Goal: Use online tool/utility: Utilize a website feature to perform a specific function

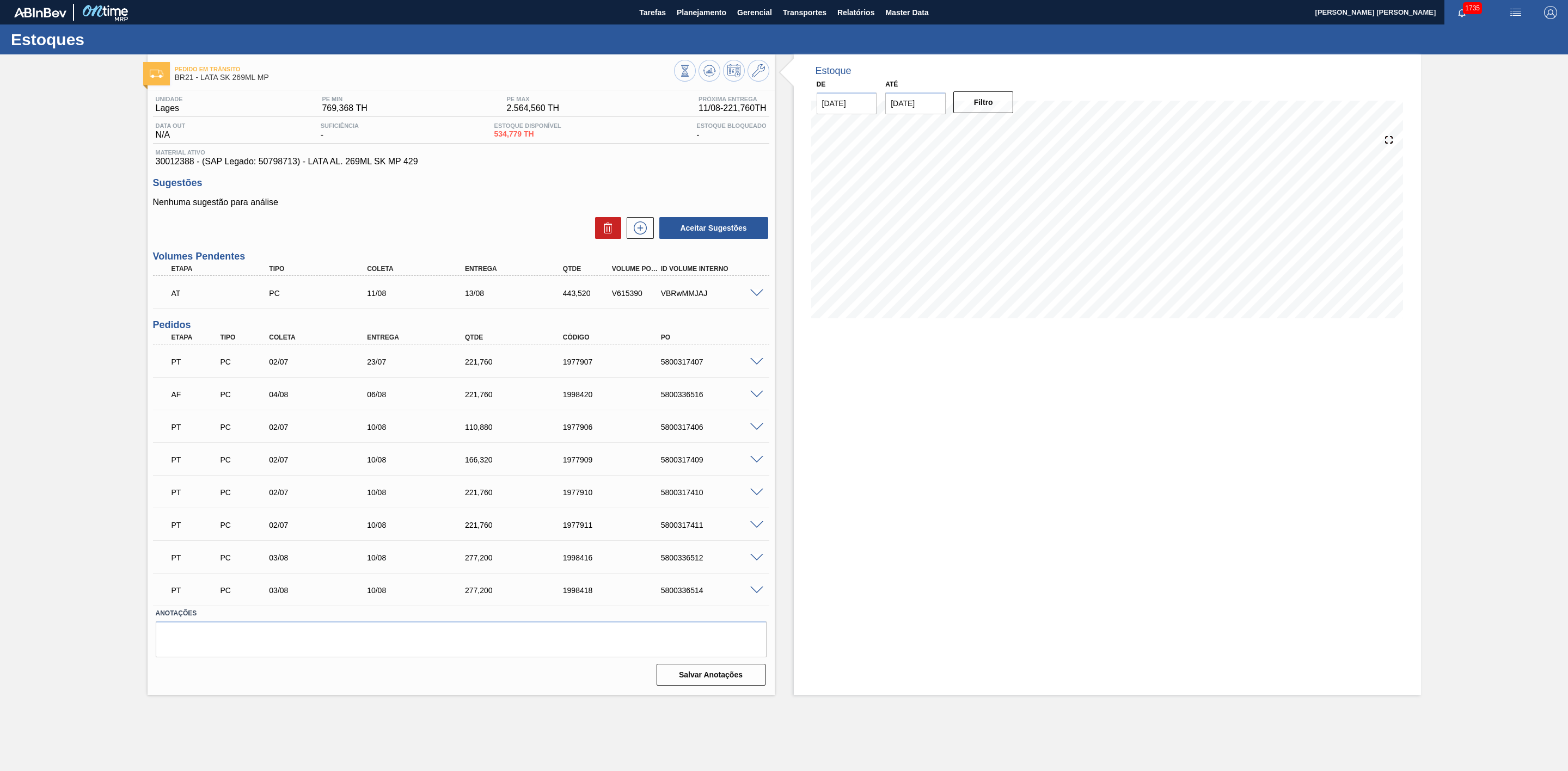
click at [755, 296] on span at bounding box center [756, 294] width 13 height 9
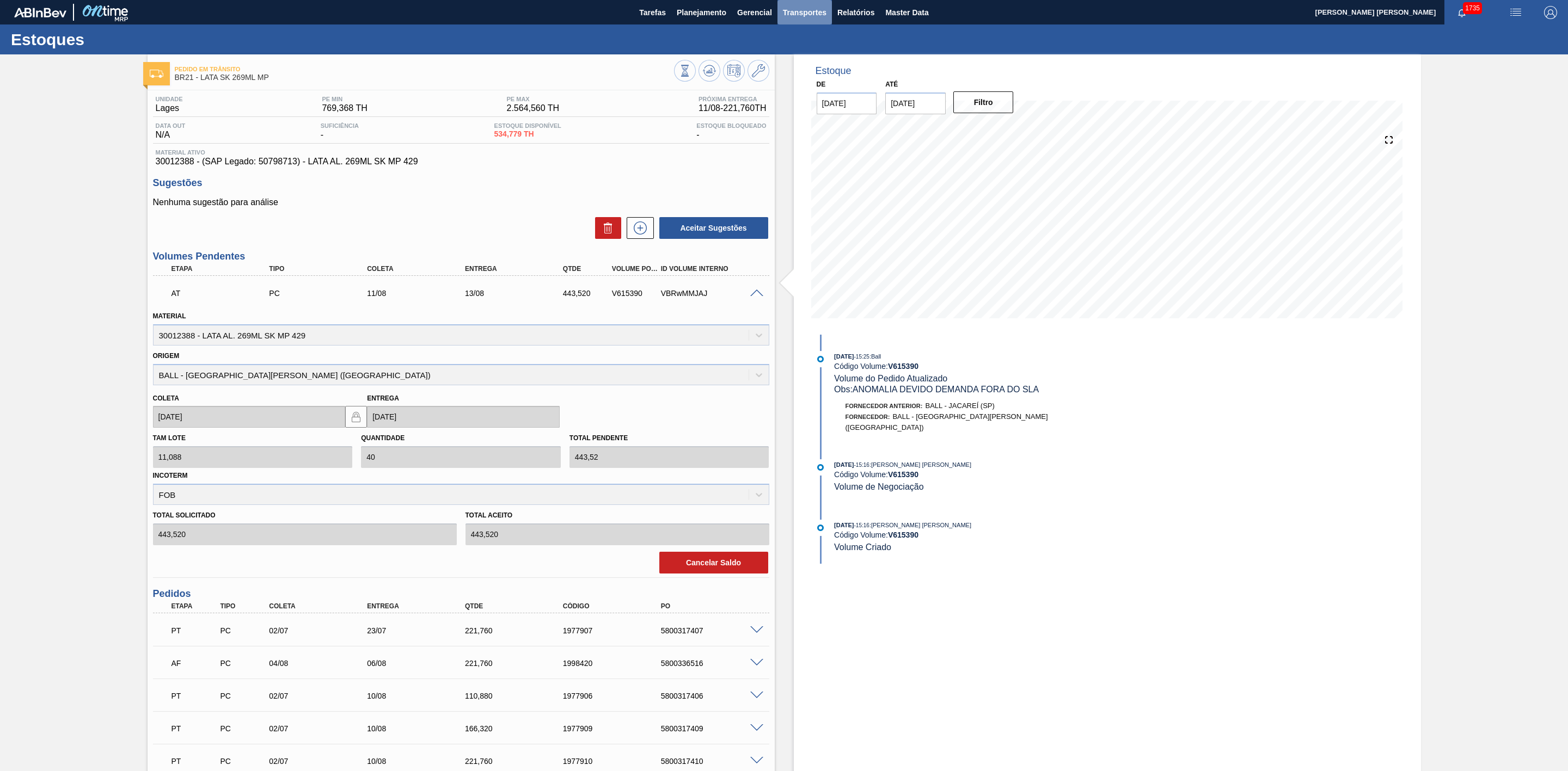
click at [811, 10] on span "Transportes" at bounding box center [804, 12] width 44 height 13
click at [787, 51] on li "Otimização de Carga" at bounding box center [804, 55] width 90 height 17
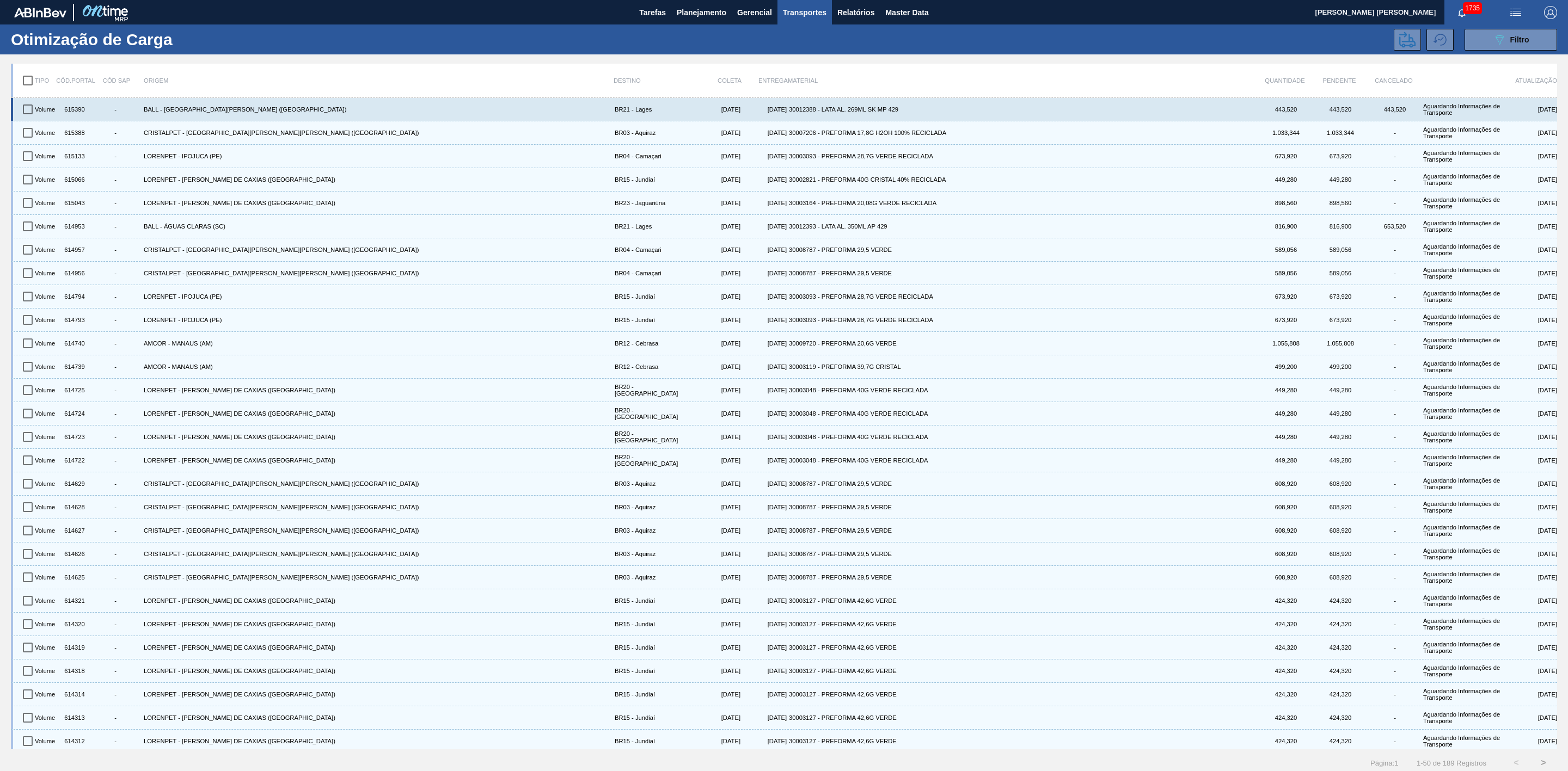
click at [25, 108] on input "checkbox" at bounding box center [27, 109] width 23 height 23
checkbox input "true"
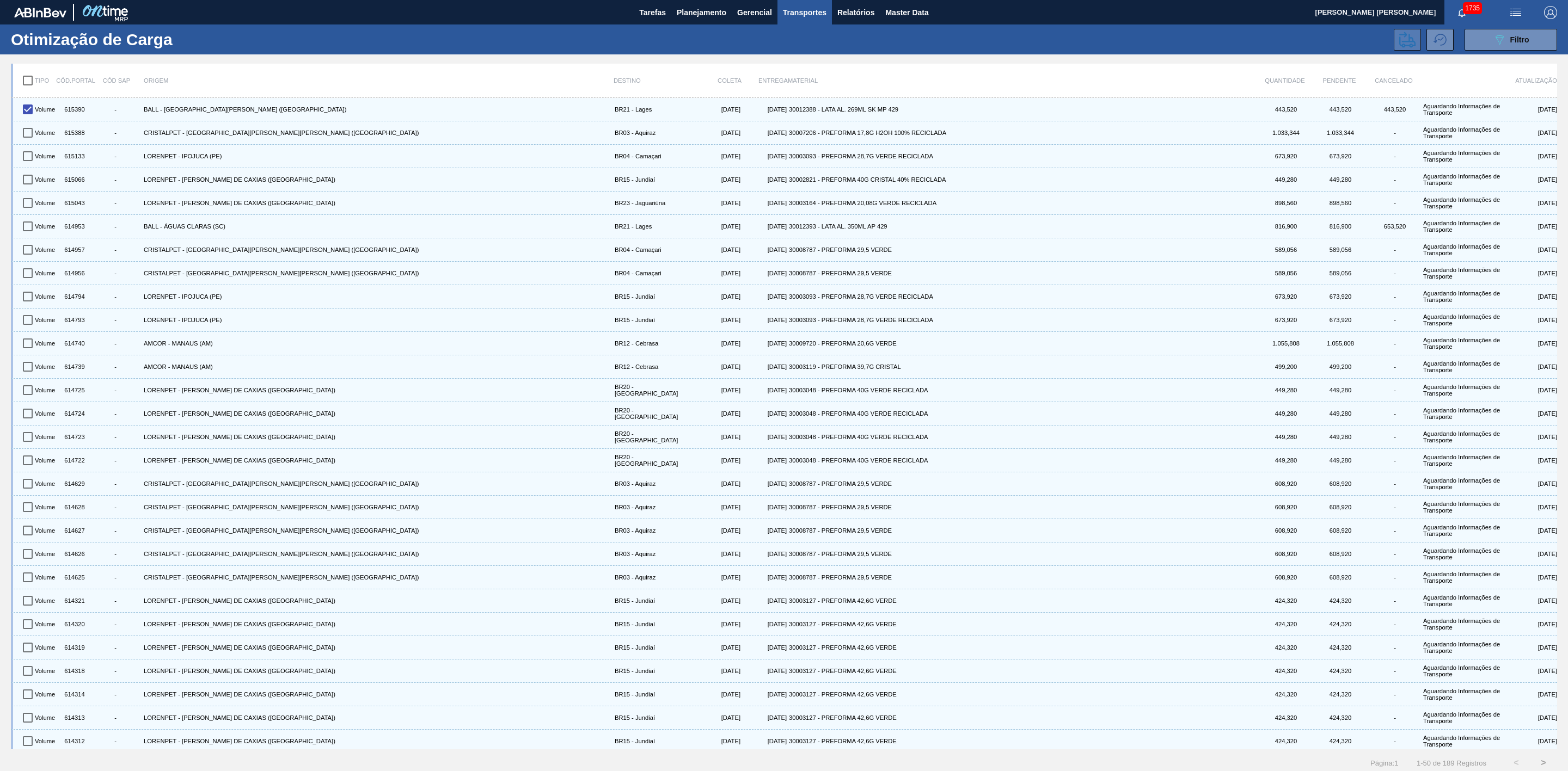
click at [1403, 44] on icon at bounding box center [1407, 39] width 16 height 15
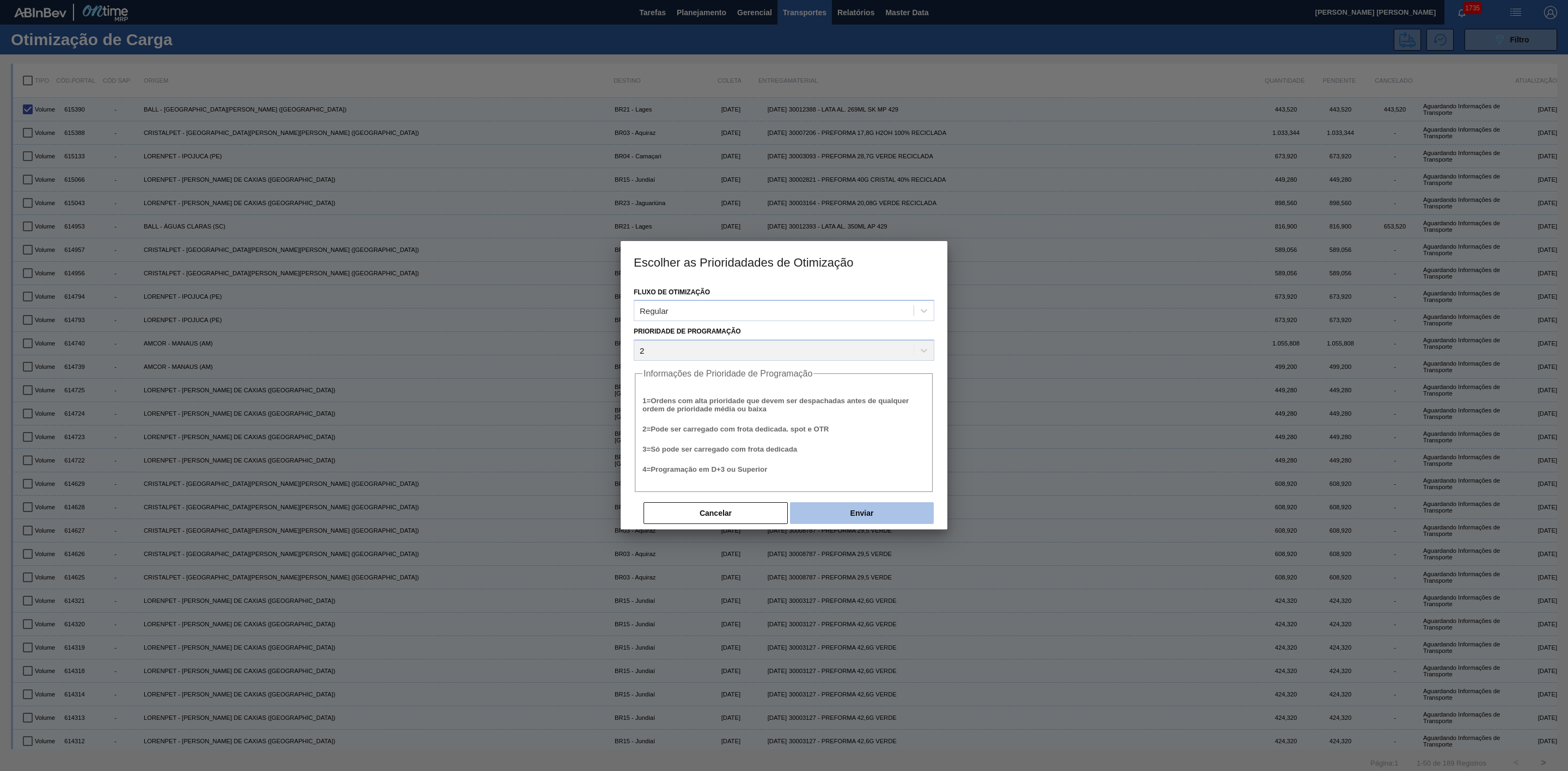
click at [813, 518] on button "Enviar" at bounding box center [862, 512] width 143 height 21
